Goal: Information Seeking & Learning: Learn about a topic

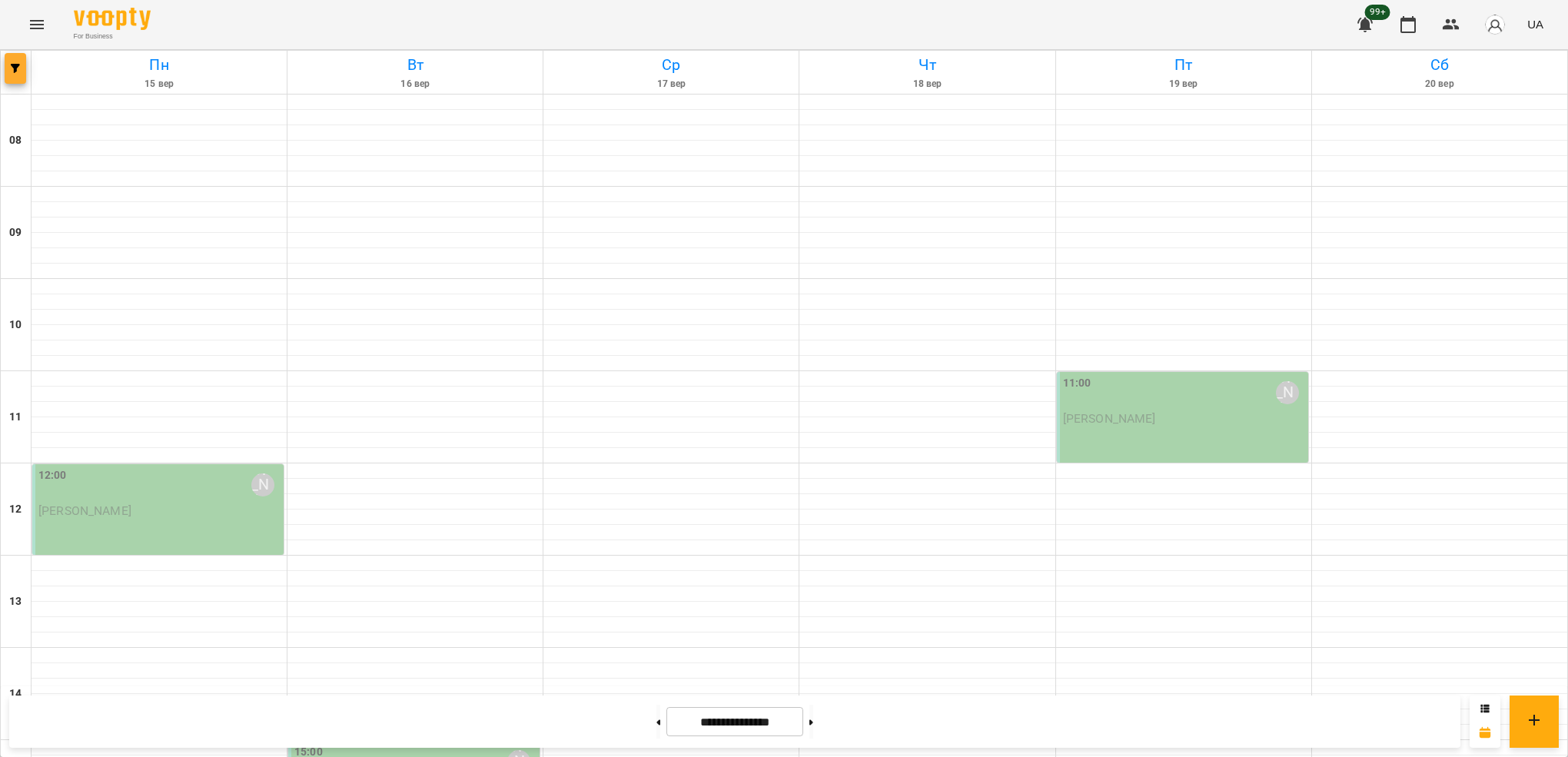
click at [10, 65] on span "button" at bounding box center [15, 68] width 22 height 10
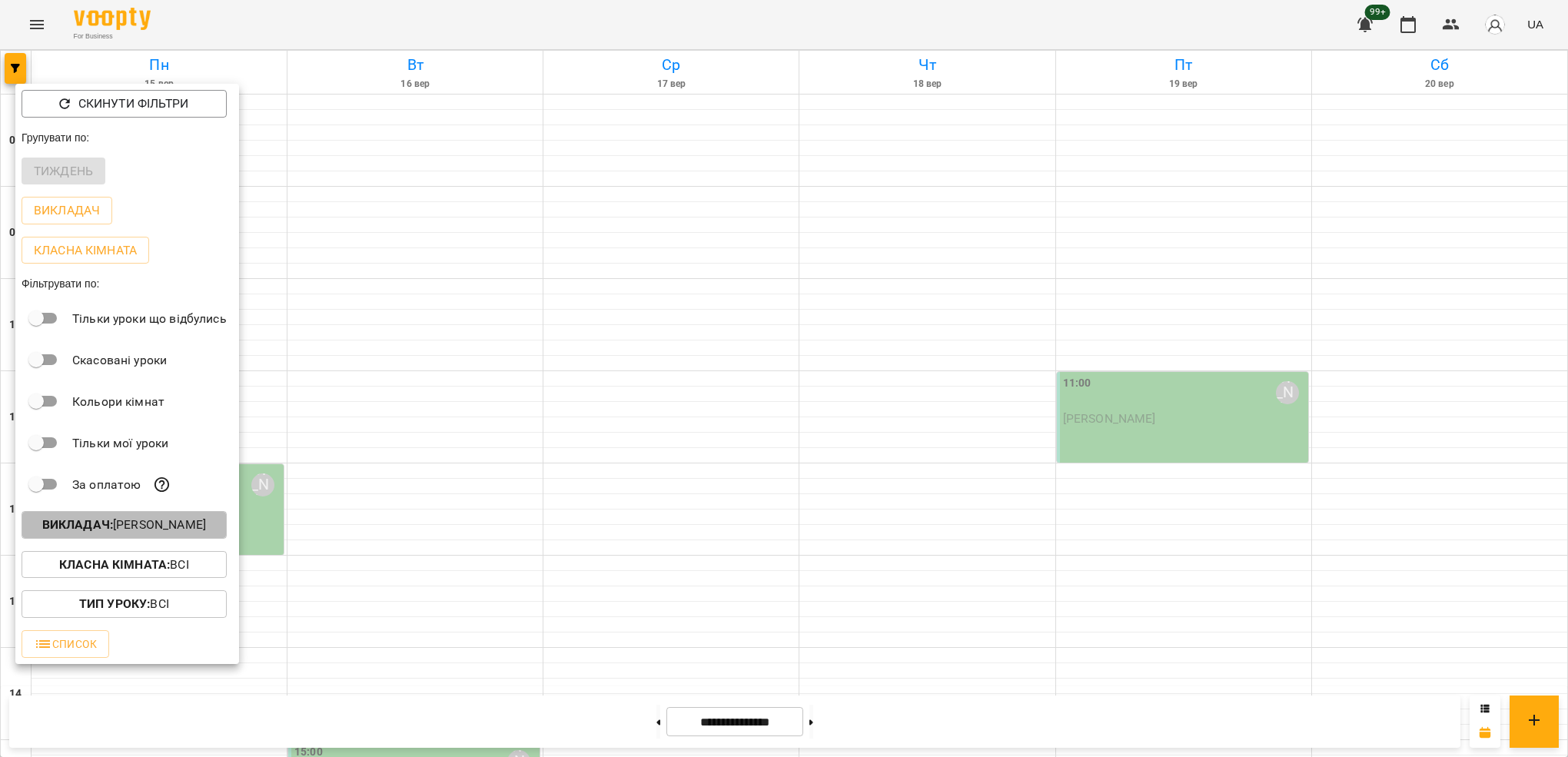
click at [164, 522] on p "Викладач : [PERSON_NAME]" at bounding box center [124, 524] width 164 height 18
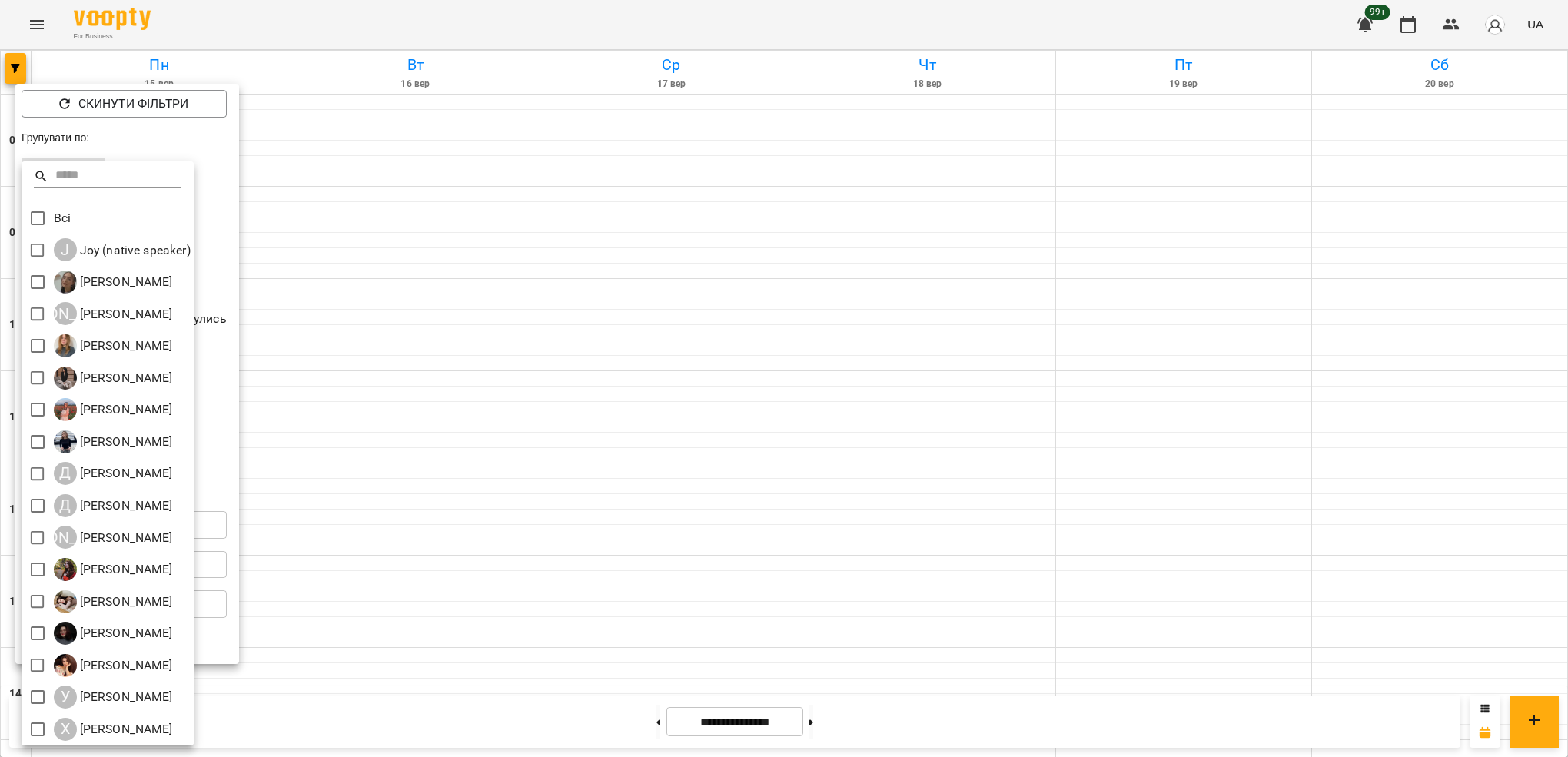
click at [125, 180] on input "text" at bounding box center [118, 177] width 126 height 23
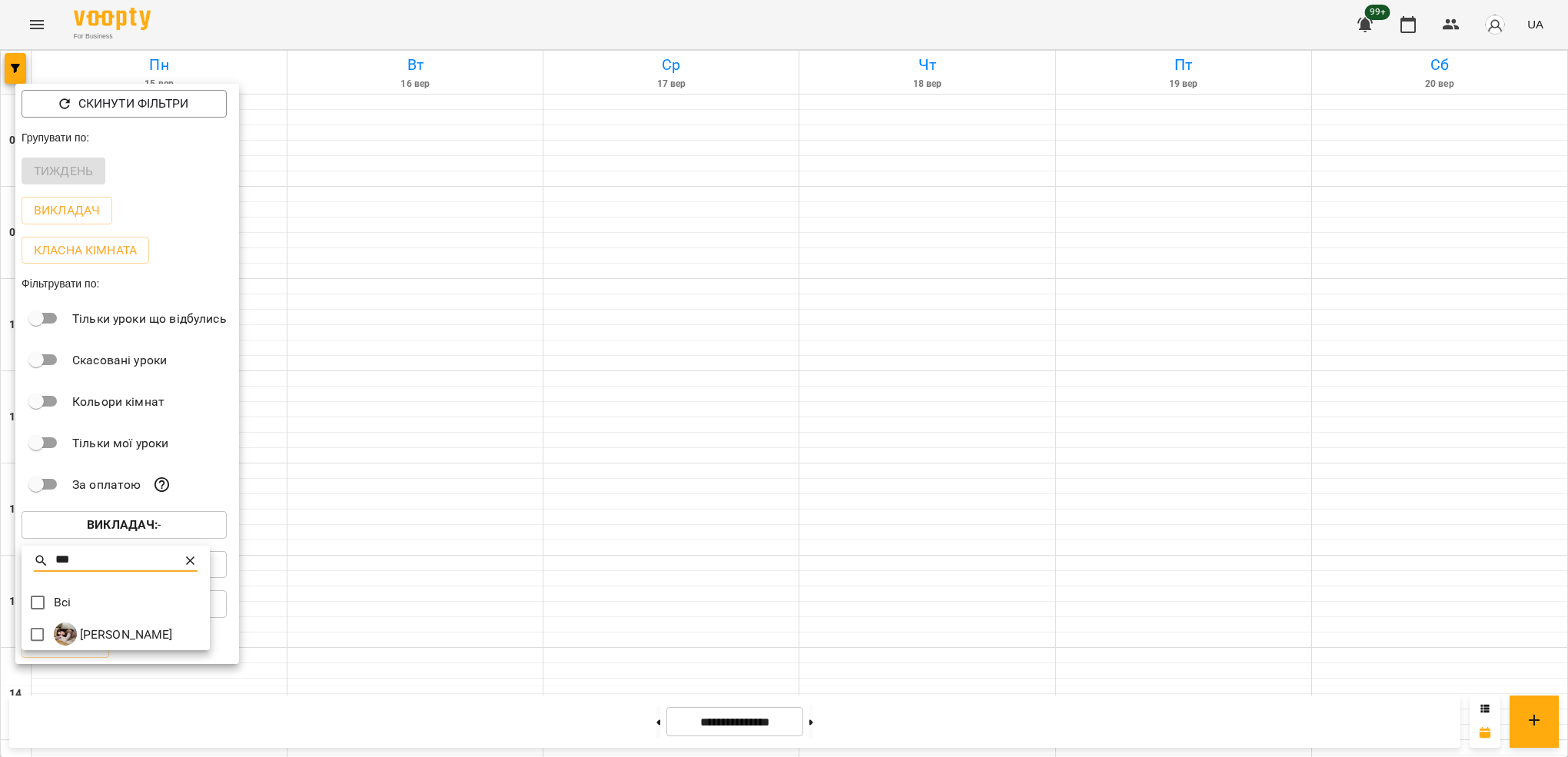
type input "***"
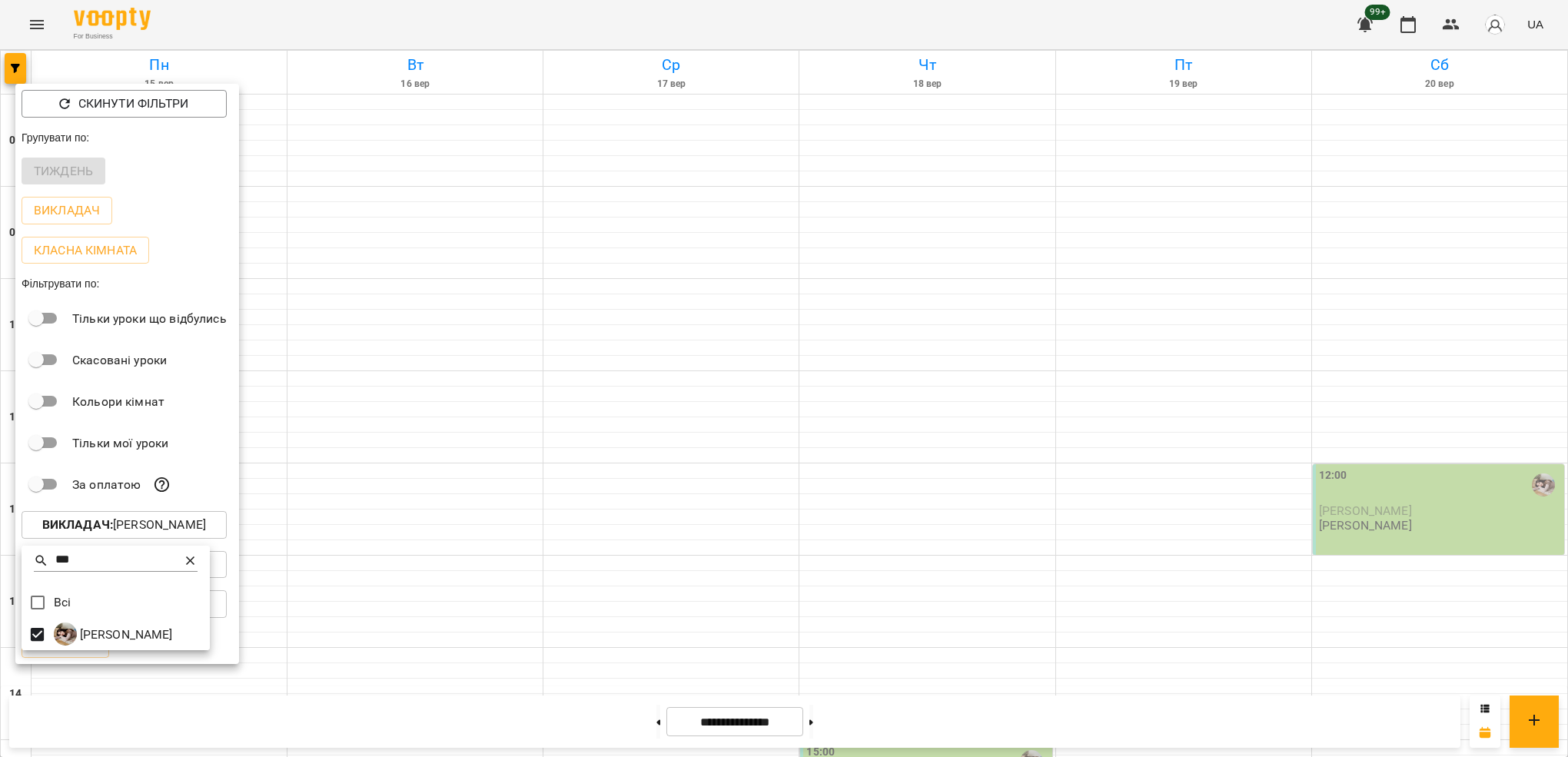
click at [262, 697] on div at bounding box center [784, 378] width 1568 height 757
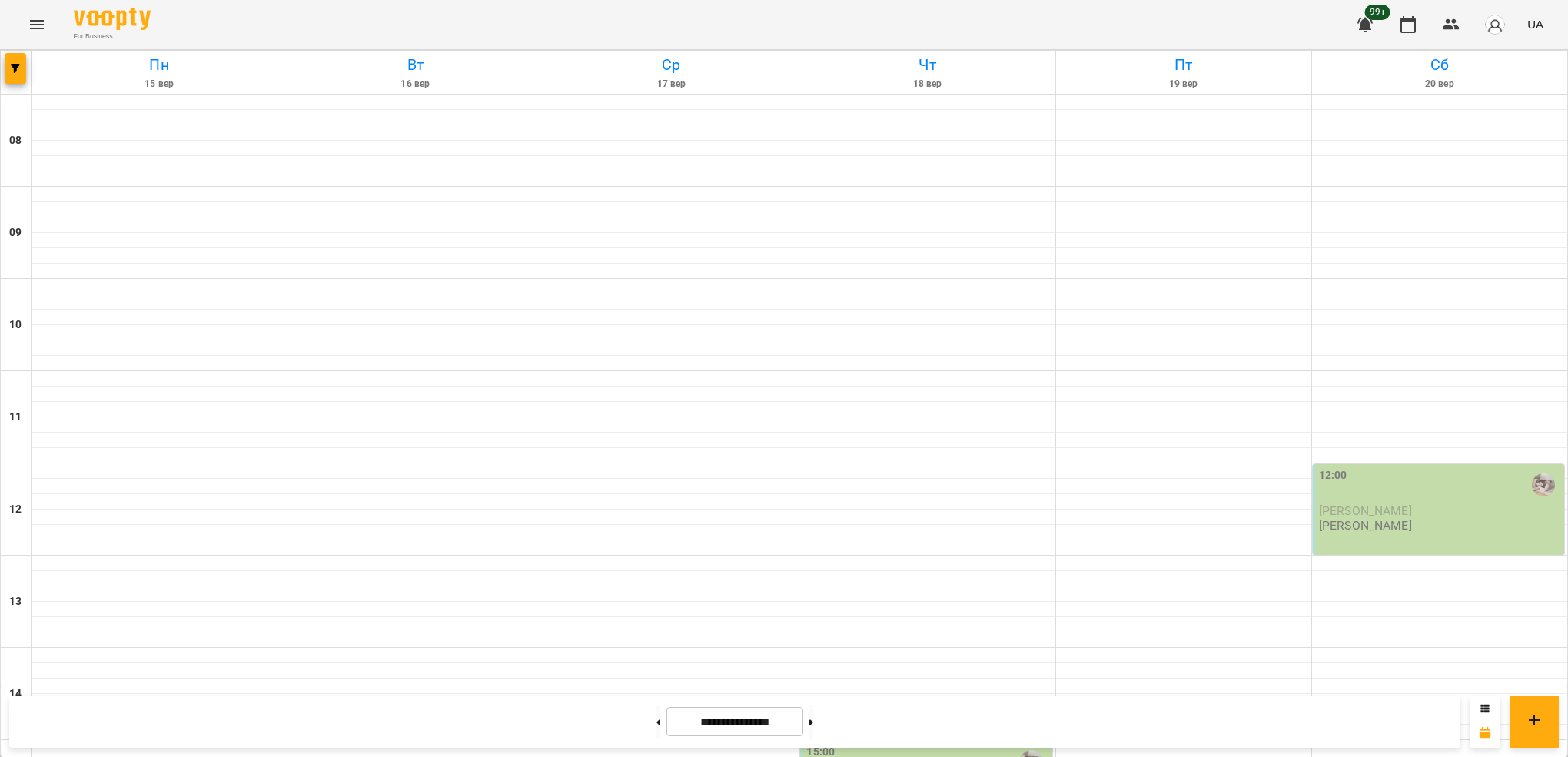
scroll to position [355, 0]
click at [18, 67] on icon "button" at bounding box center [15, 68] width 10 height 10
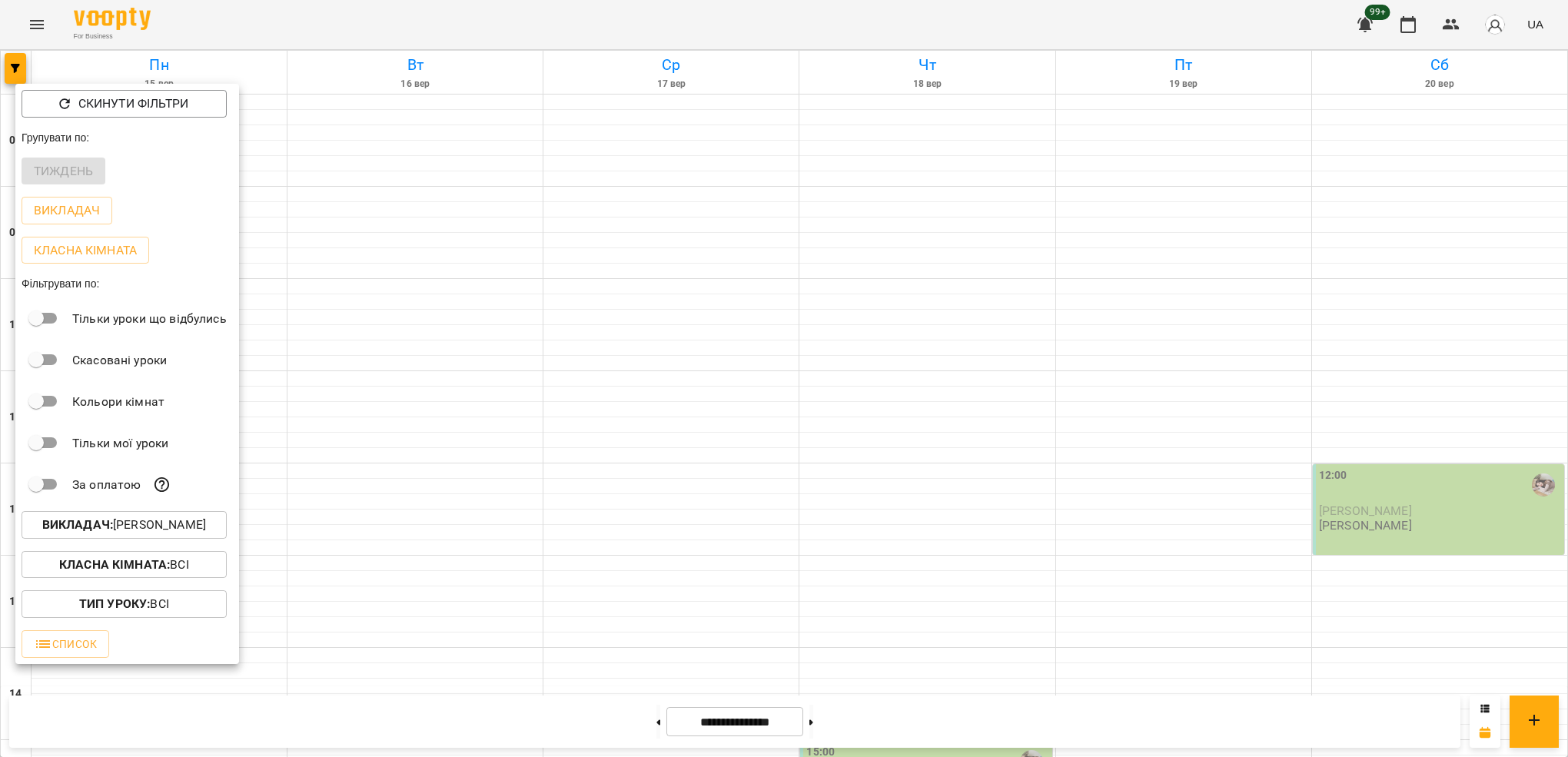
click at [194, 526] on p "Викладач : [PERSON_NAME]" at bounding box center [124, 524] width 164 height 18
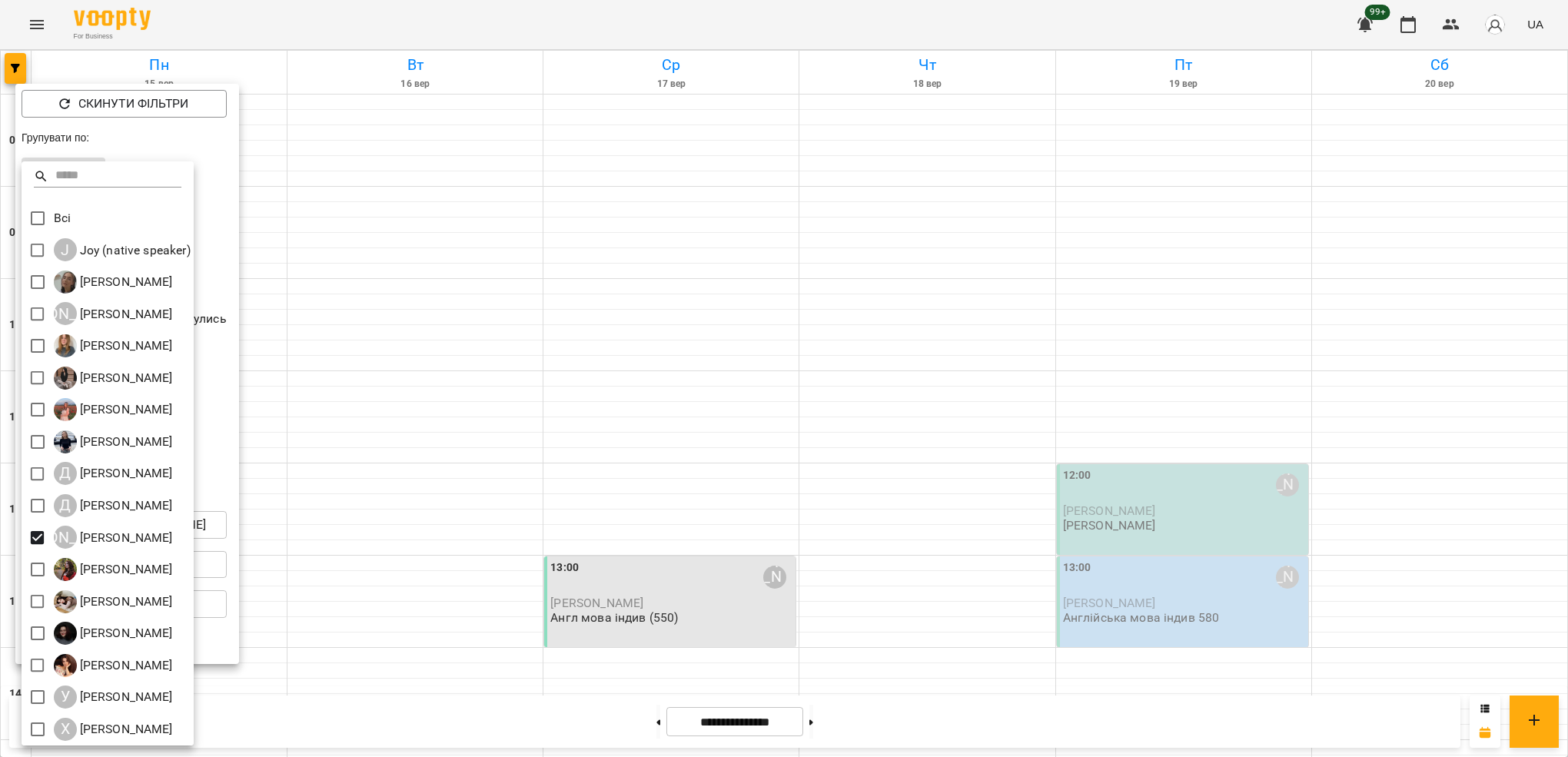
click at [404, 734] on div at bounding box center [784, 378] width 1568 height 757
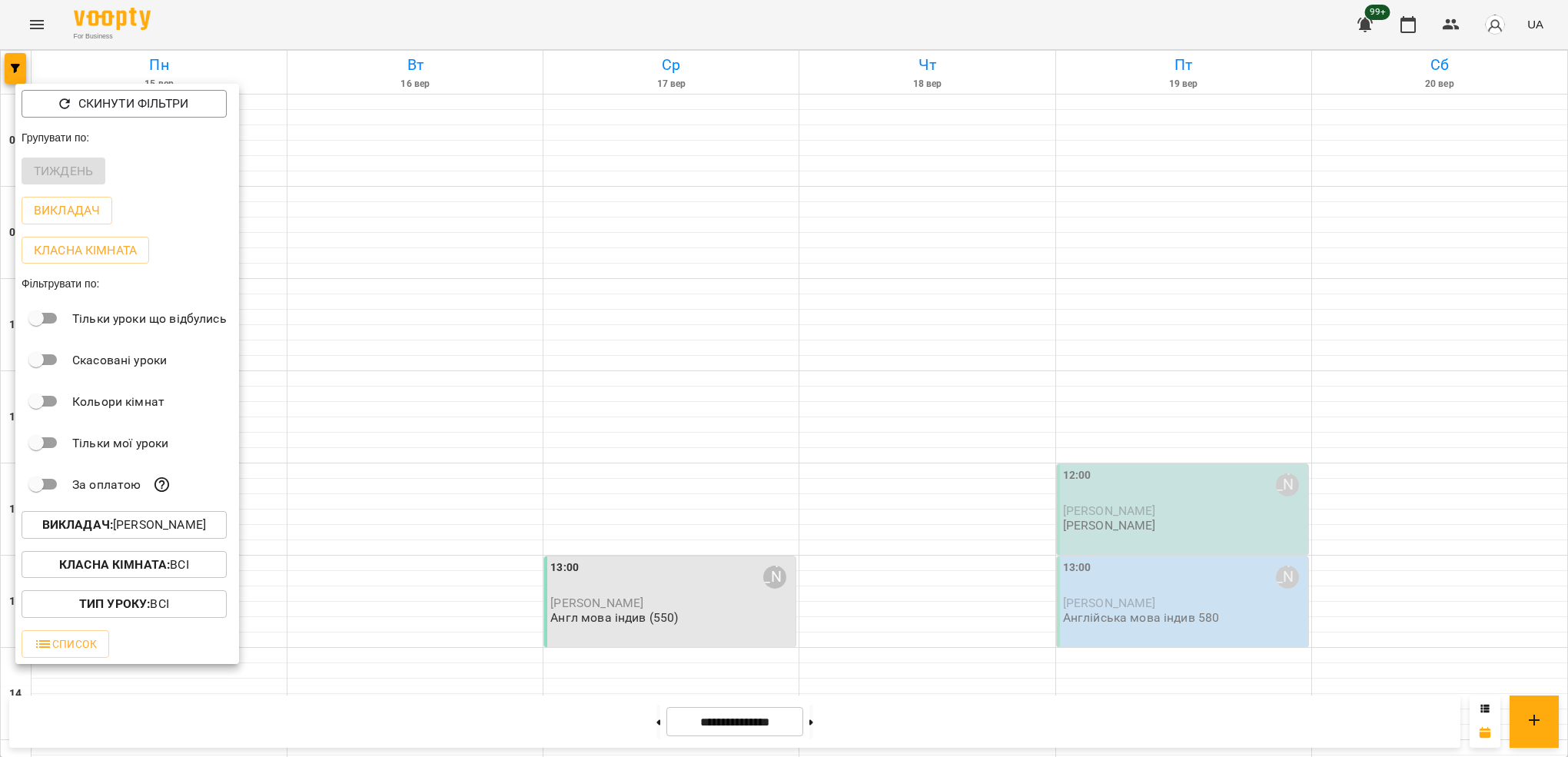
click at [404, 734] on div at bounding box center [784, 378] width 1568 height 757
